Goal: Task Accomplishment & Management: Use online tool/utility

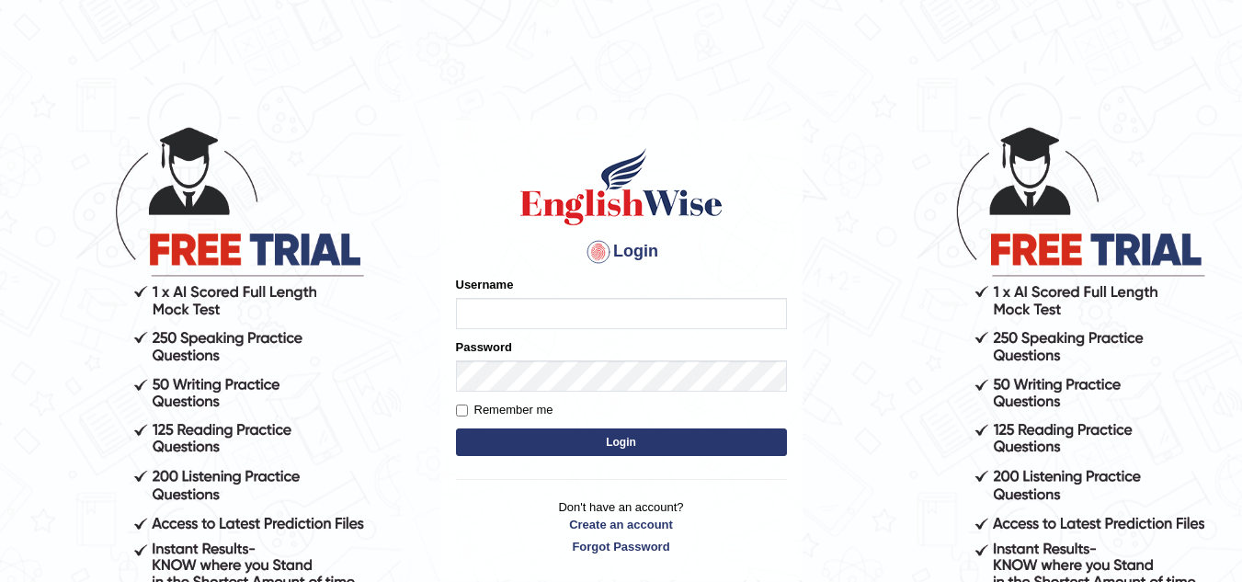
type input "modupe"
click at [638, 445] on button "Login" at bounding box center [621, 442] width 331 height 28
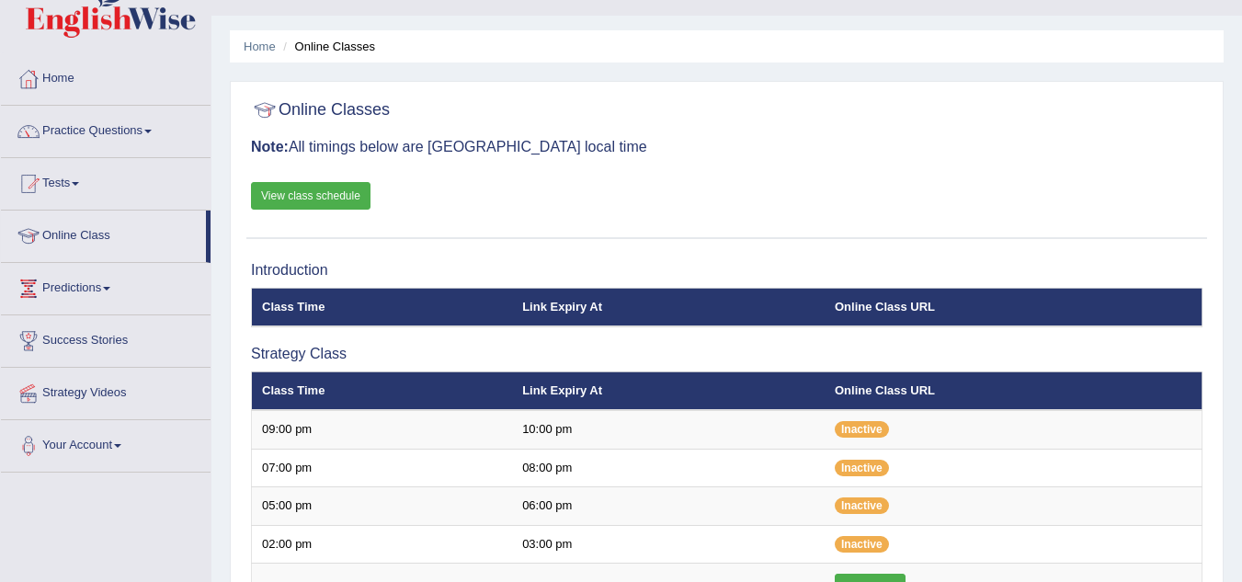
click at [1241, 544] on html "Toggle navigation Home Practice Questions Speaking Practice Read Aloud Repeat S…" at bounding box center [621, 253] width 1242 height 582
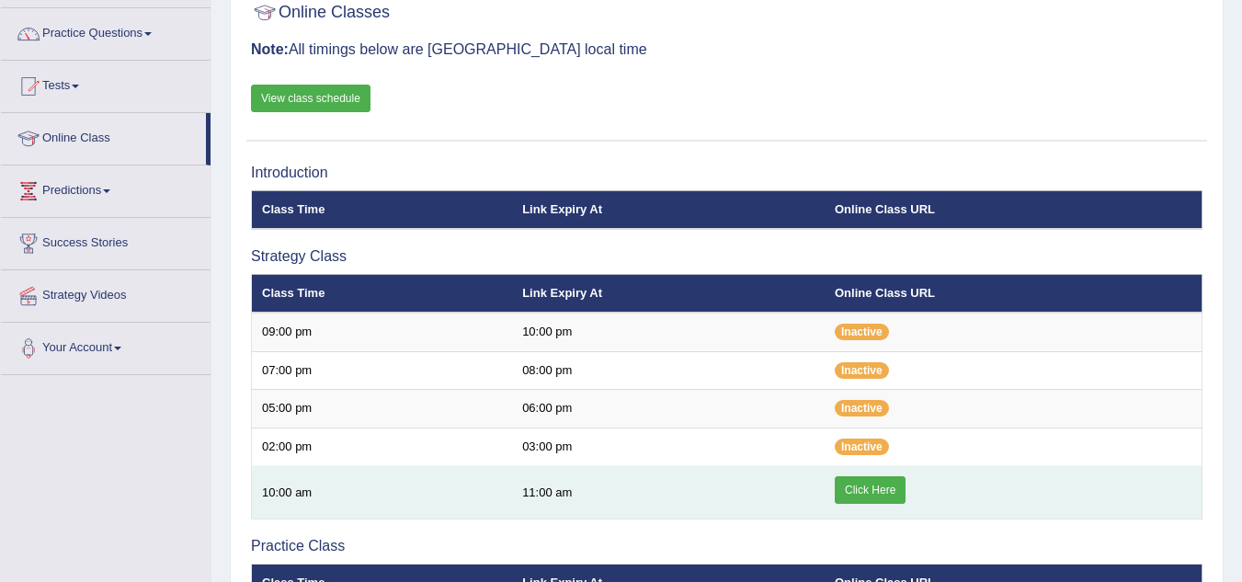
click at [848, 499] on link "Click Here" at bounding box center [869, 490] width 71 height 28
